Goal: Information Seeking & Learning: Learn about a topic

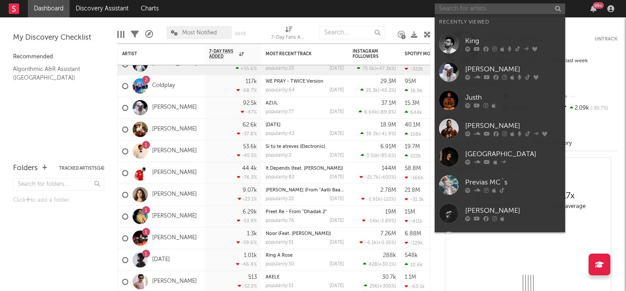
click at [545, 9] on input "text" at bounding box center [500, 8] width 130 height 11
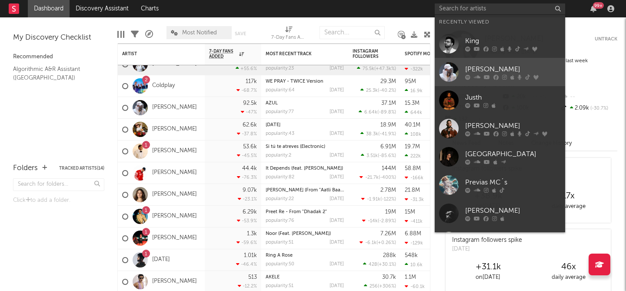
click at [479, 65] on div "[PERSON_NAME]" at bounding box center [513, 69] width 96 height 10
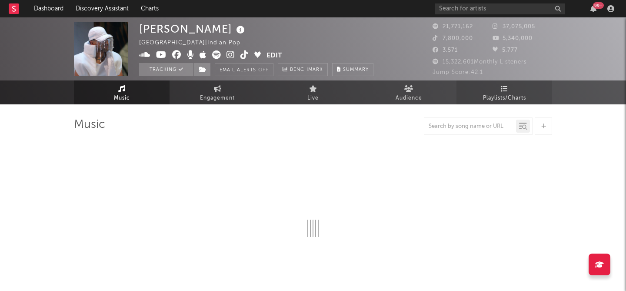
click at [507, 93] on span "Playlists/Charts" at bounding box center [504, 98] width 43 height 10
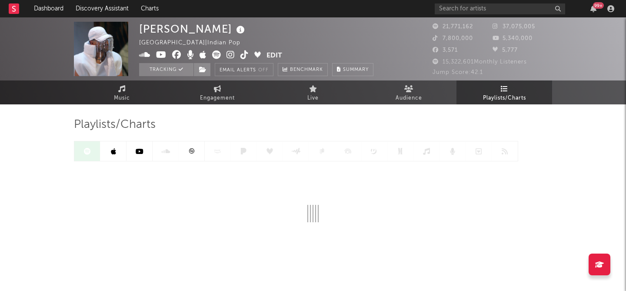
scroll to position [14, 0]
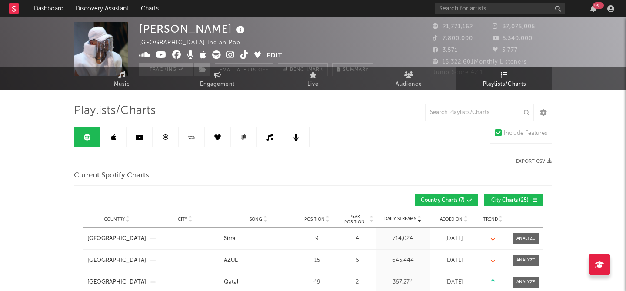
click at [147, 136] on link at bounding box center [139, 137] width 26 height 20
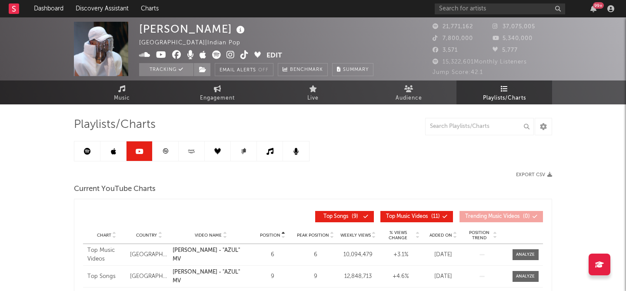
click at [108, 158] on link at bounding box center [113, 151] width 26 height 20
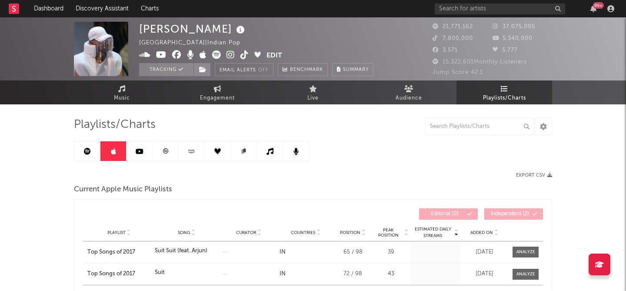
click at [82, 155] on link at bounding box center [87, 151] width 26 height 20
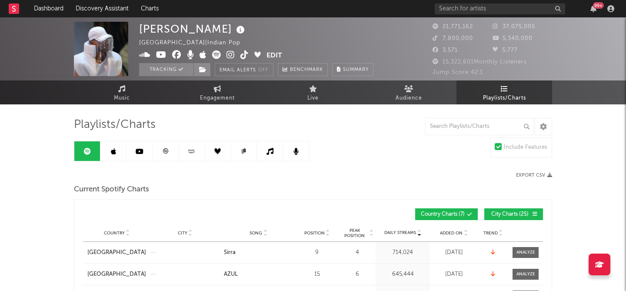
click at [157, 153] on link at bounding box center [166, 151] width 26 height 20
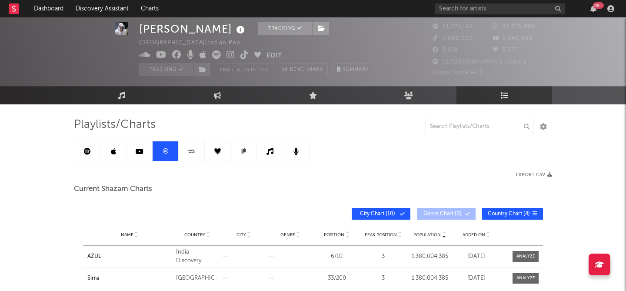
scroll to position [143, 0]
